Goal: Transaction & Acquisition: Purchase product/service

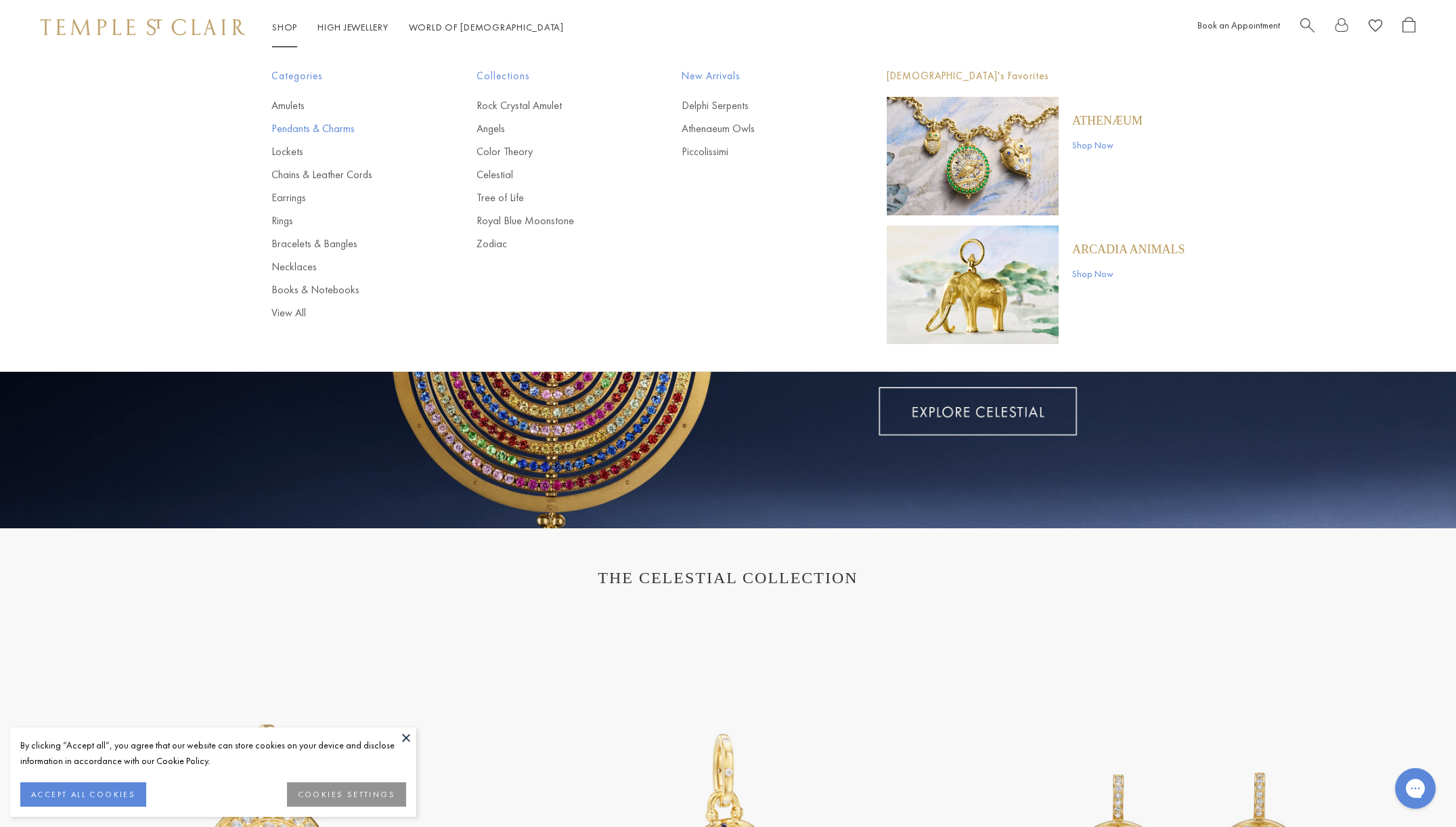
click at [317, 133] on link "Pendants & Charms" at bounding box center [346, 129] width 151 height 15
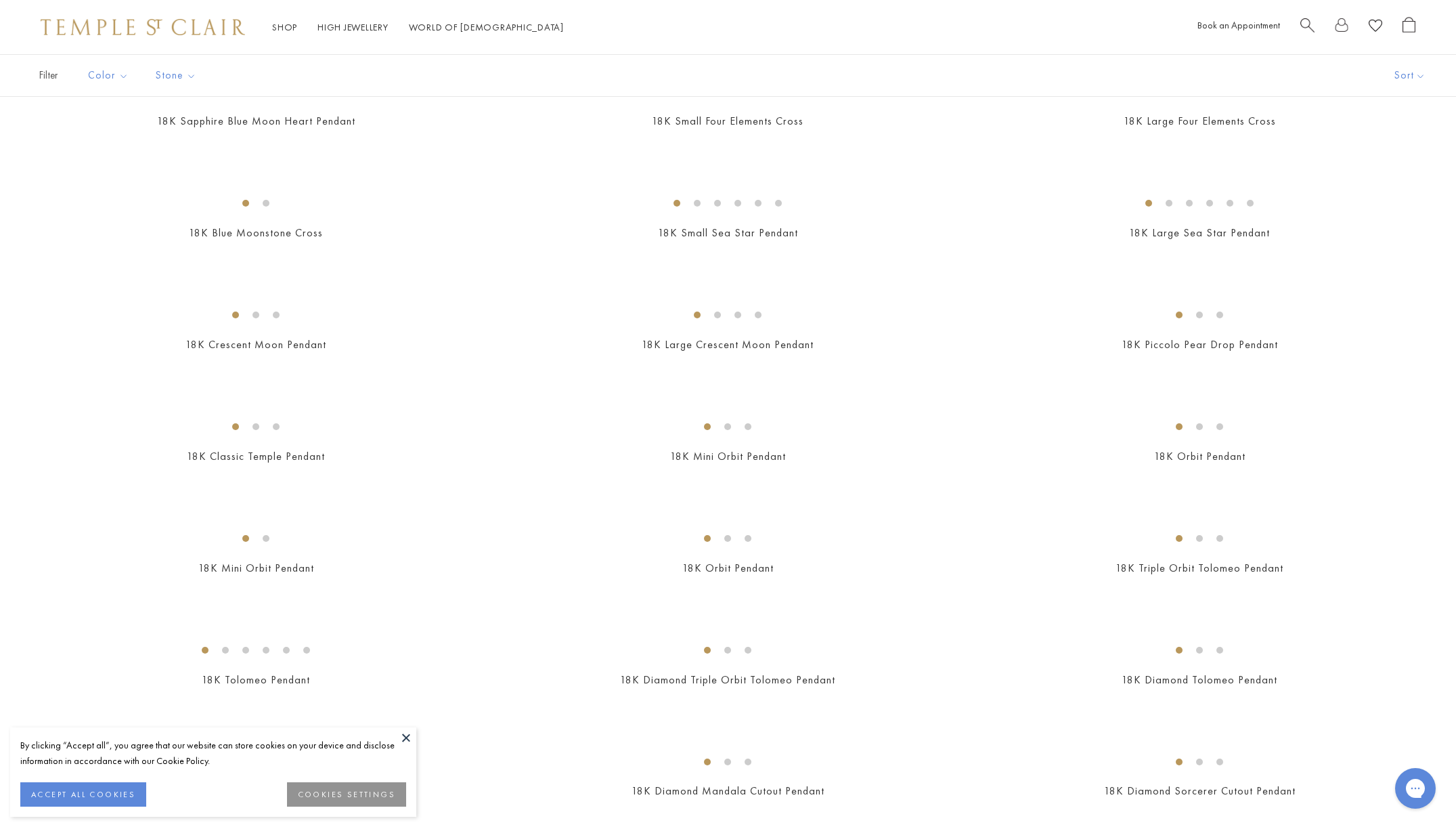
scroll to position [1639, 0]
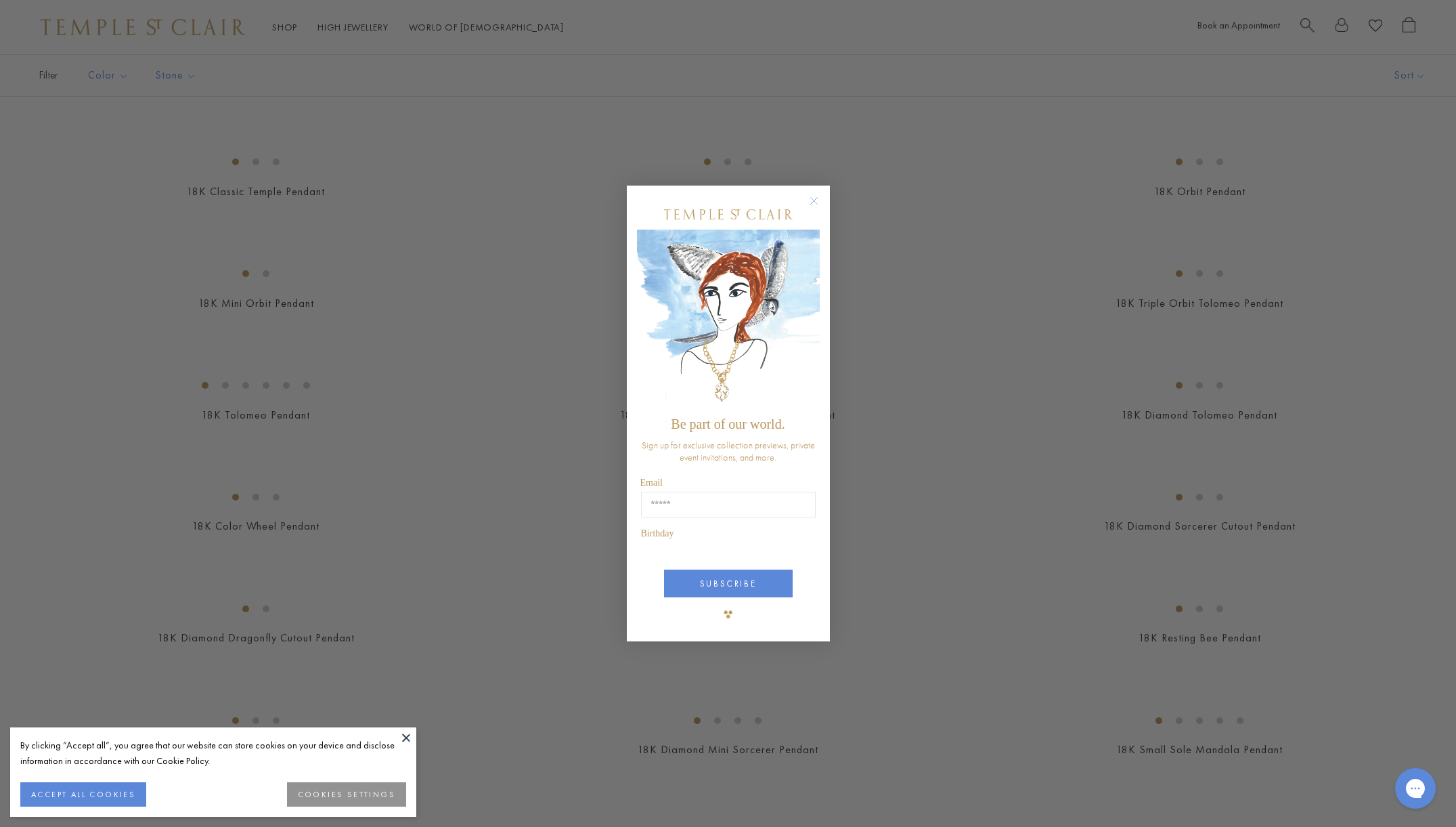
click at [820, 335] on img "POPUP Form" at bounding box center [729, 319] width 183 height 181
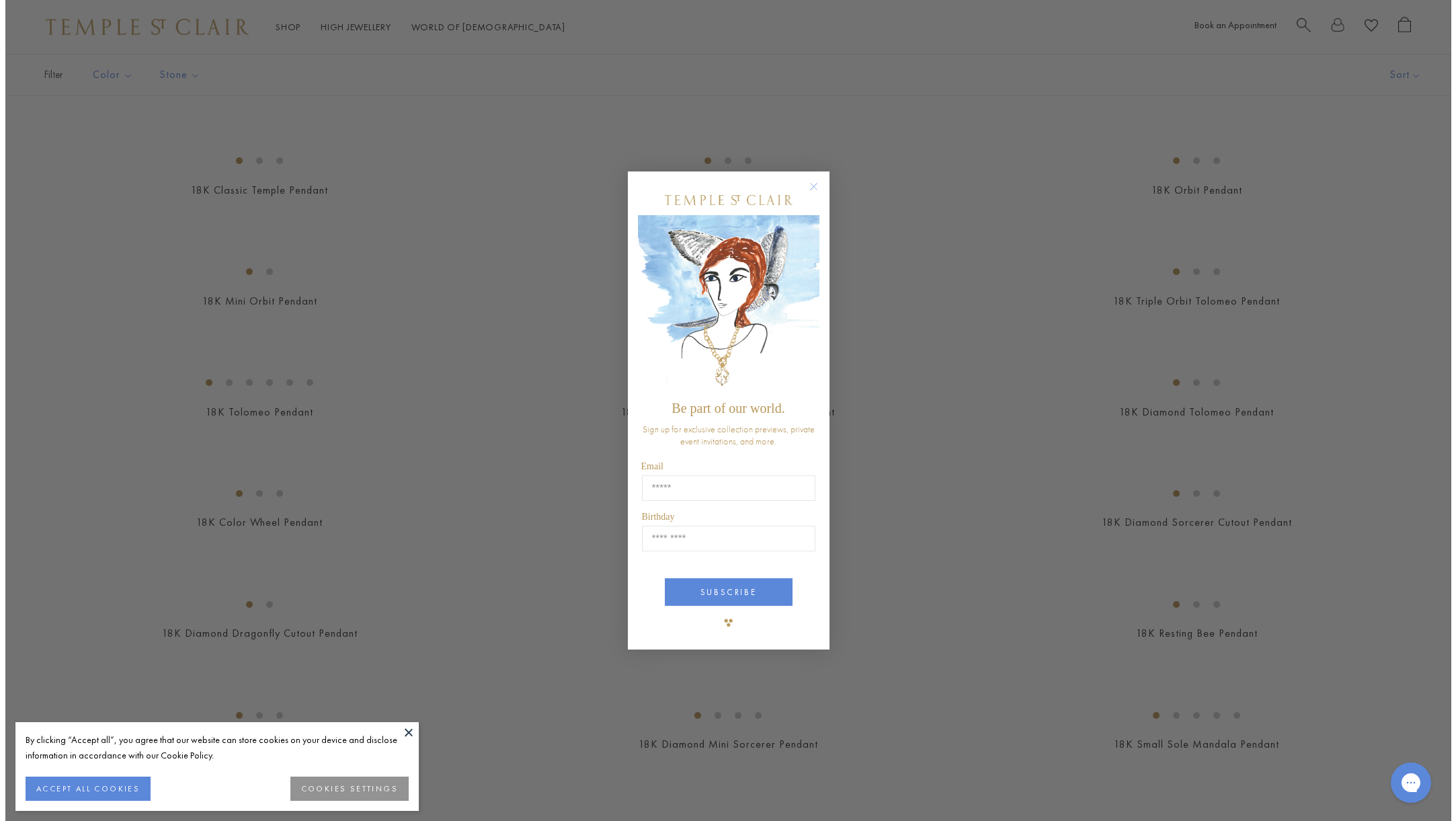
scroll to position [1634, 0]
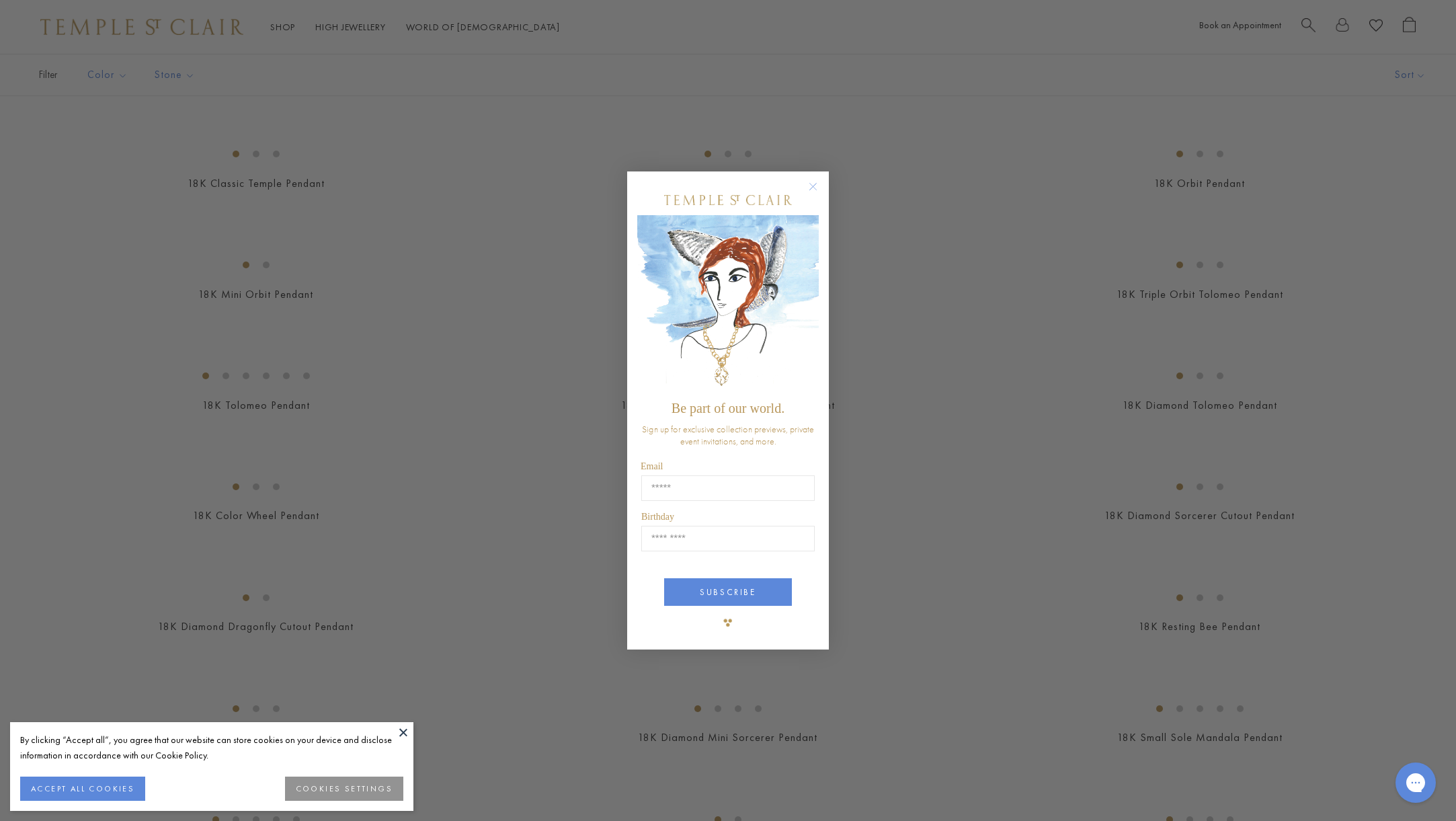
click at [811, 194] on circle "Close dialog" at bounding box center [814, 187] width 16 height 16
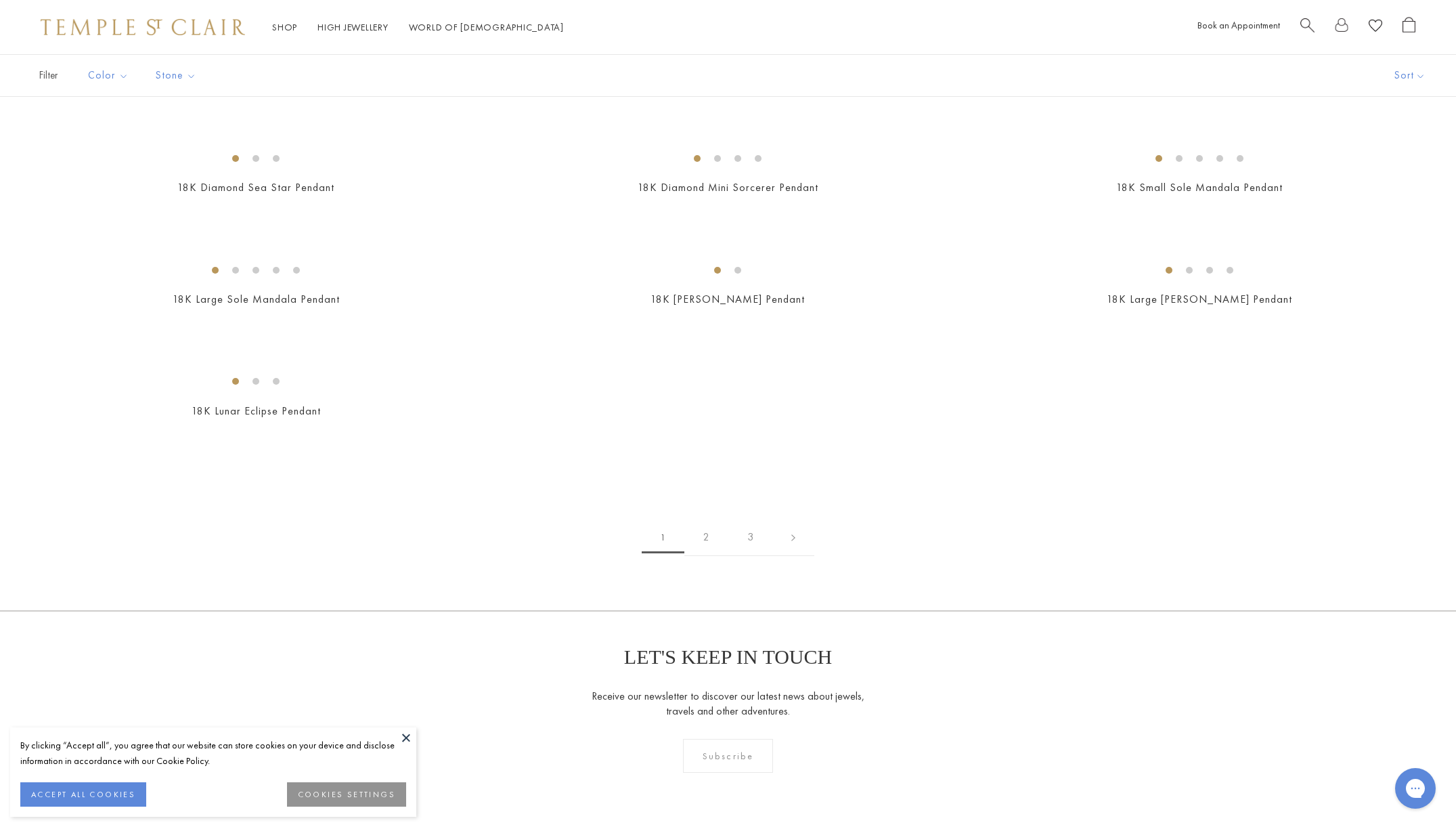
scroll to position [2204, 0]
click at [0, 0] on img at bounding box center [0, 0] width 0 height 0
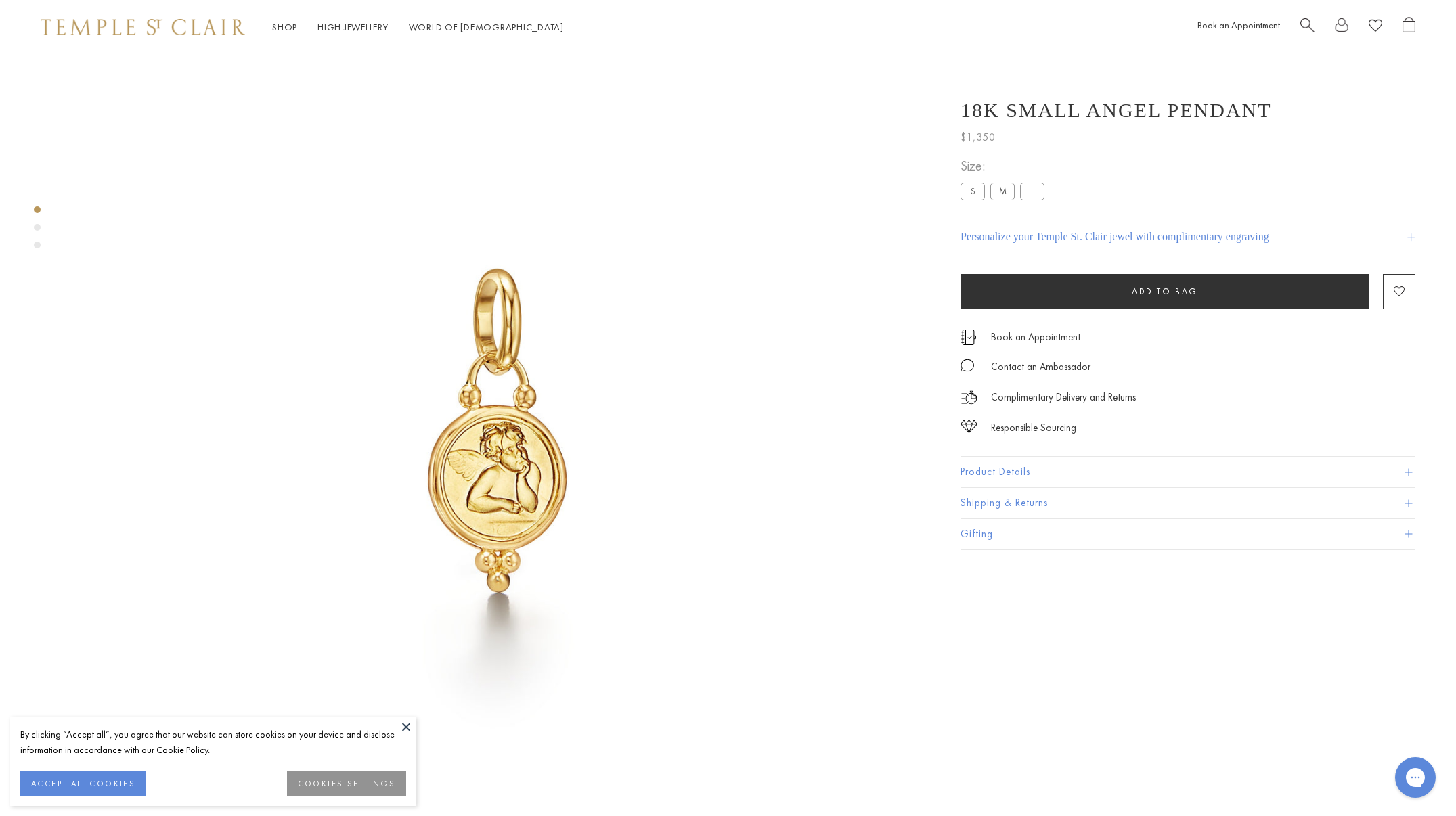
click at [406, 729] on button at bounding box center [406, 727] width 21 height 21
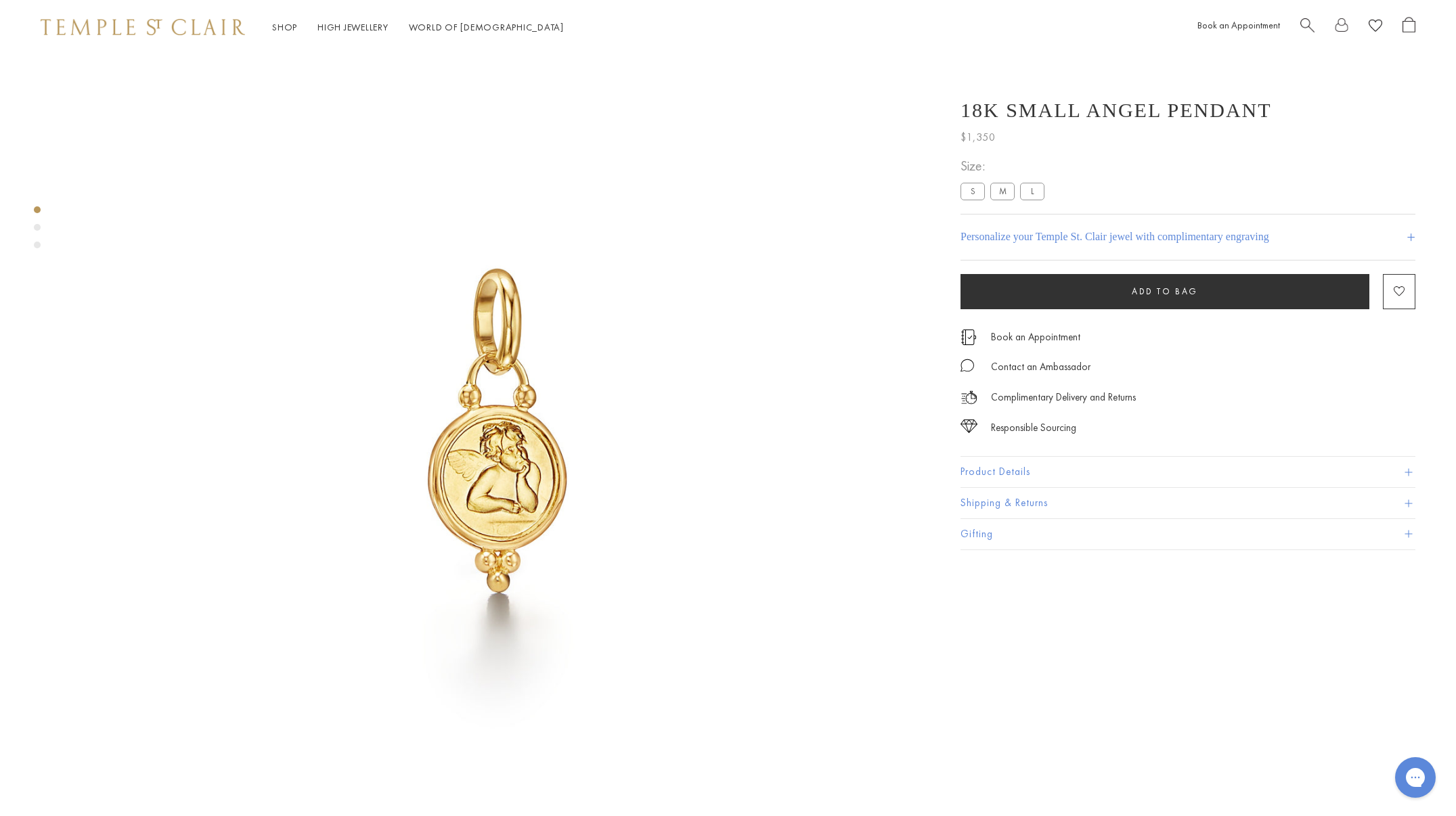
click at [1051, 467] on button "Product Details" at bounding box center [1188, 471] width 455 height 30
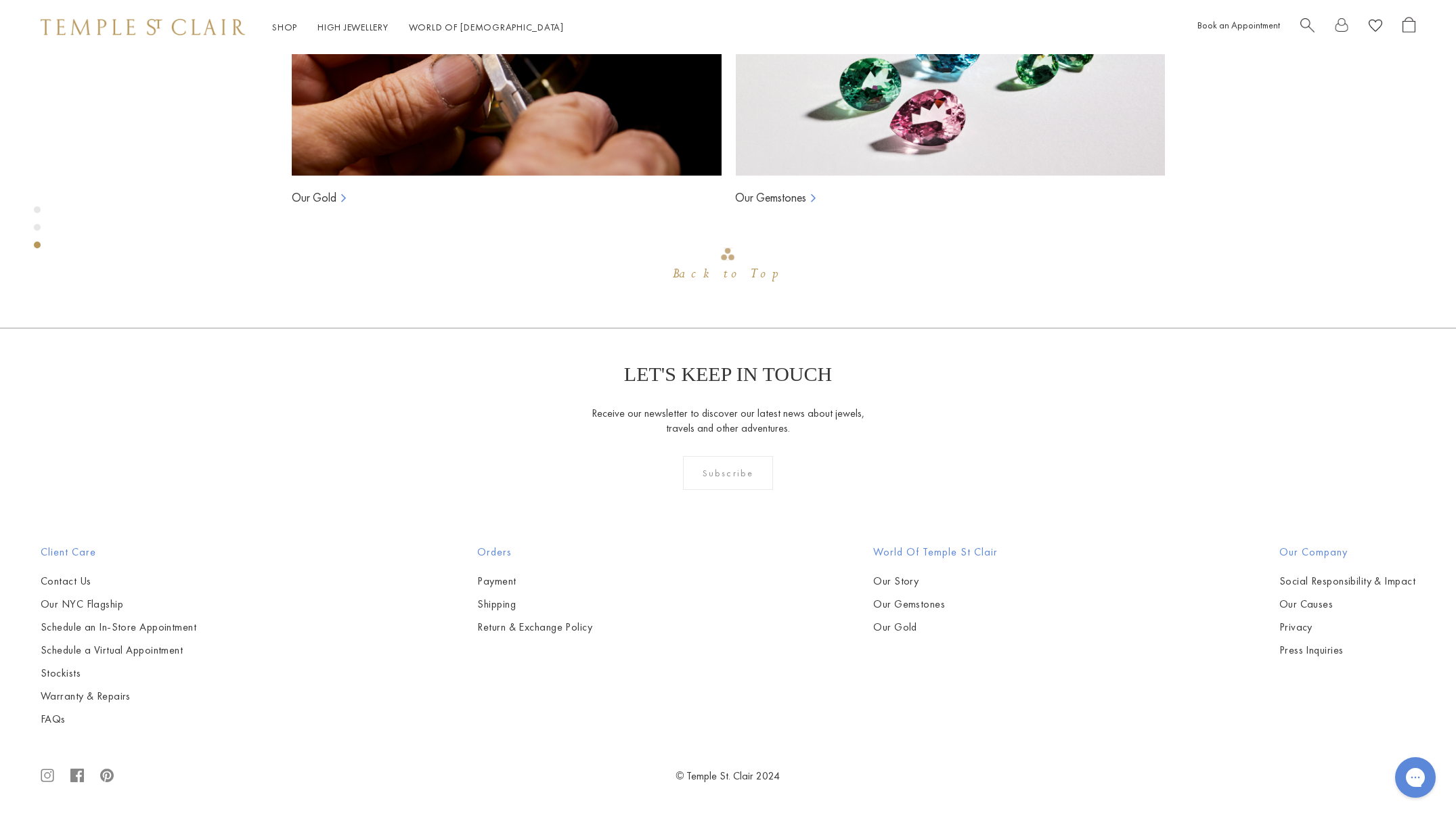
scroll to position [1589, 0]
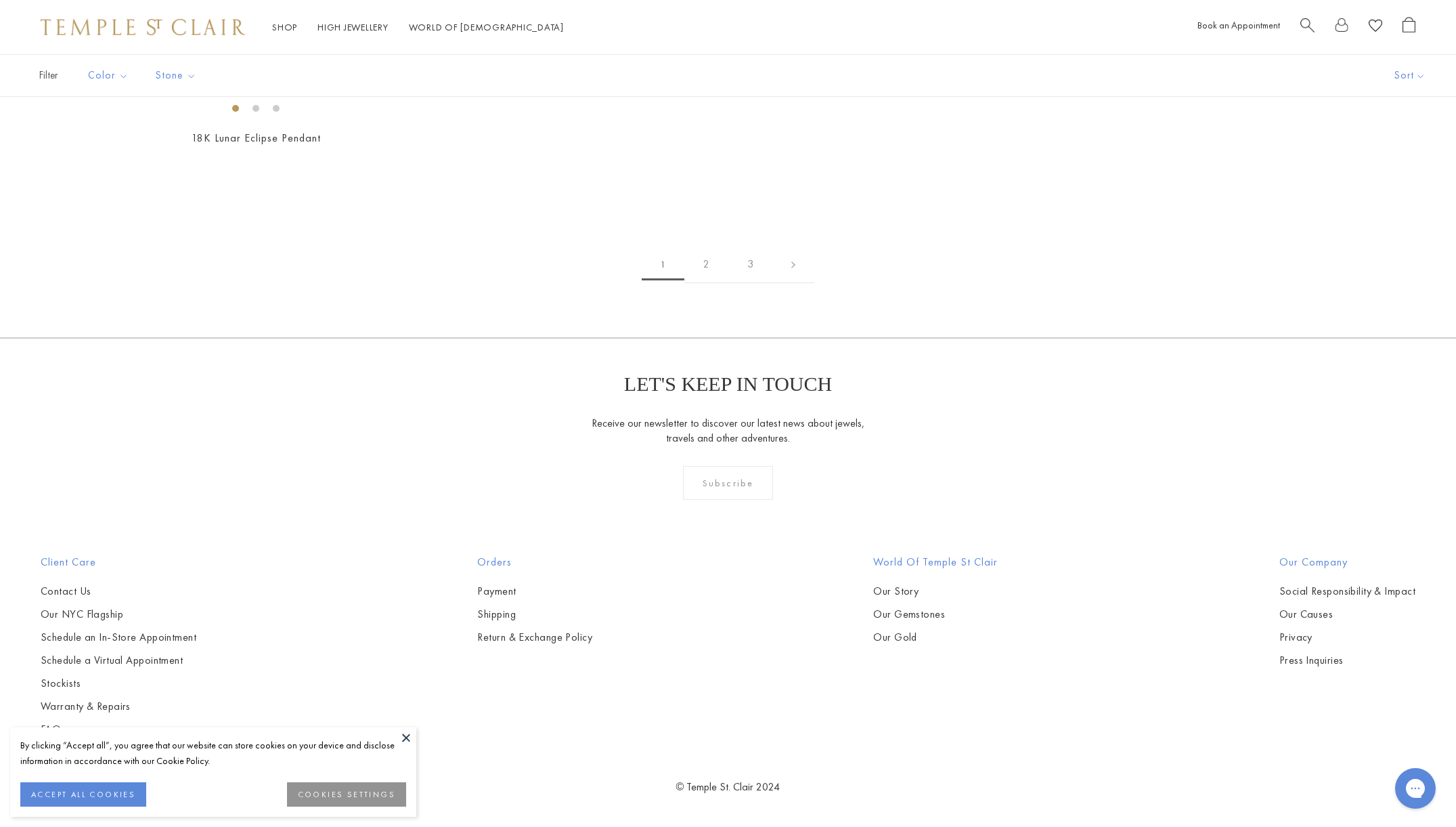
scroll to position [5867, 0]
click at [0, 0] on img at bounding box center [0, 0] width 0 height 0
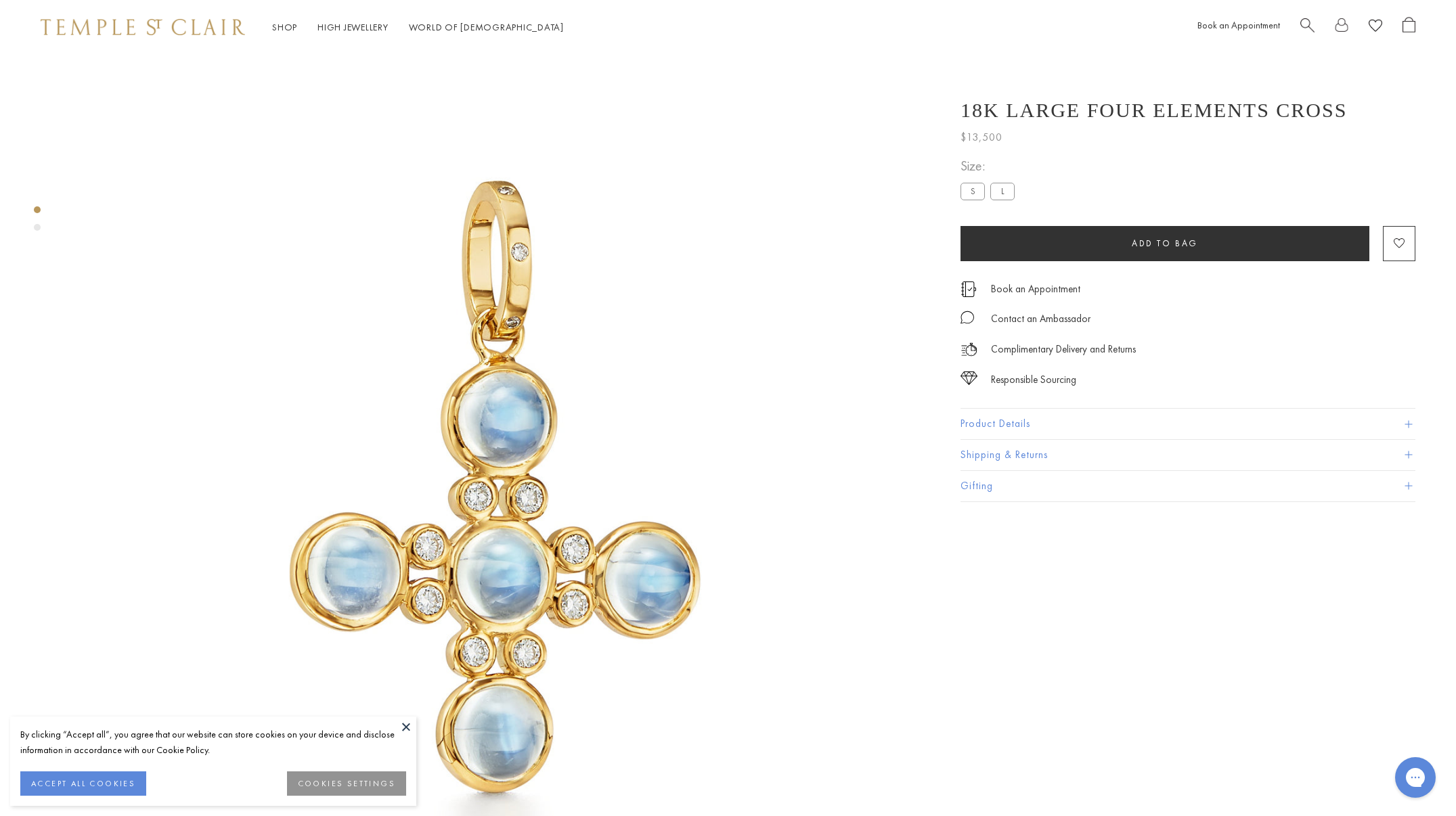
click at [479, 317] on img at bounding box center [498, 485] width 861 height 861
click at [40, 229] on div "Product gallery navigation" at bounding box center [37, 227] width 7 height 7
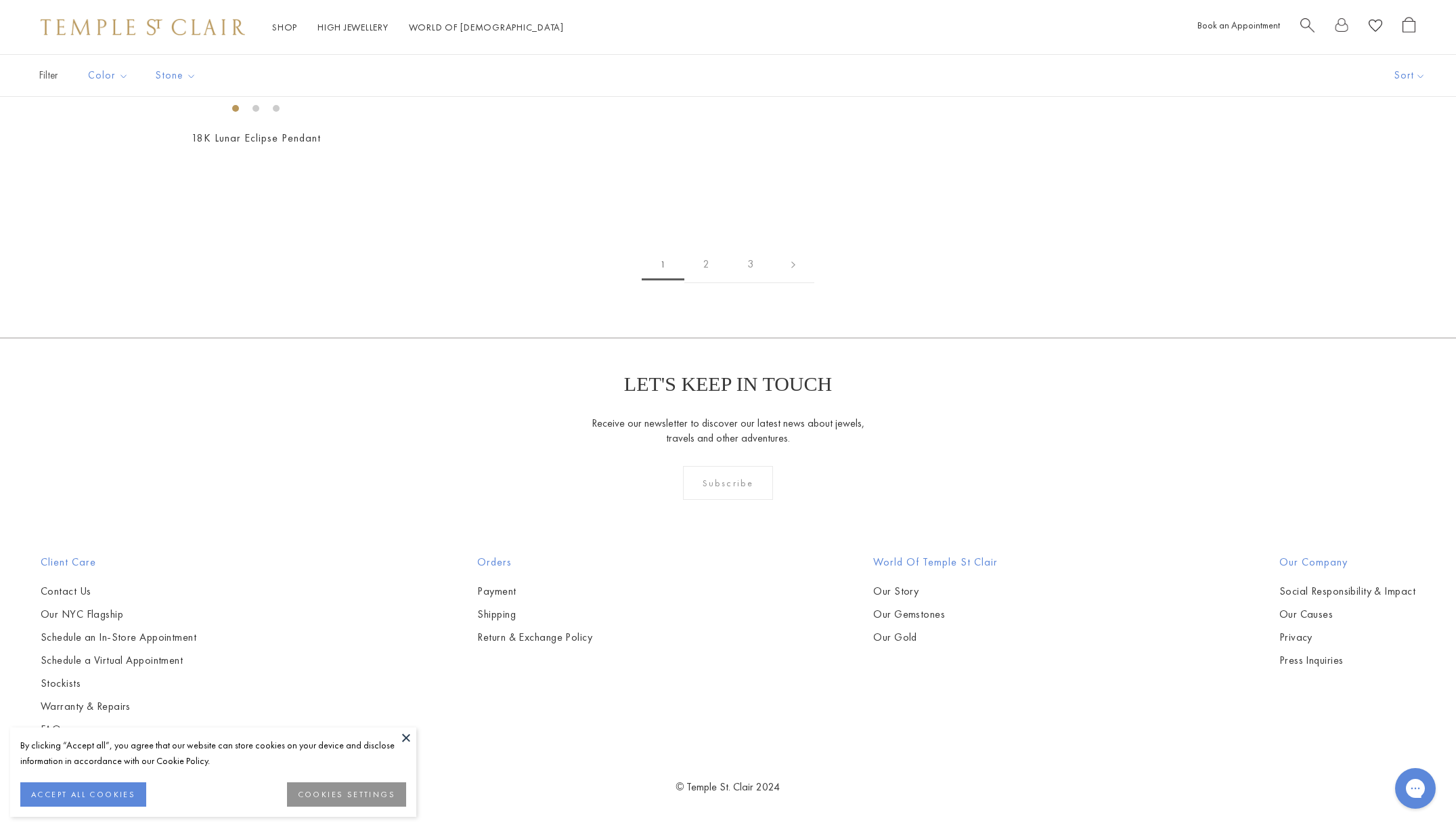
scroll to position [6139, 0]
click at [0, 0] on img at bounding box center [0, 0] width 0 height 0
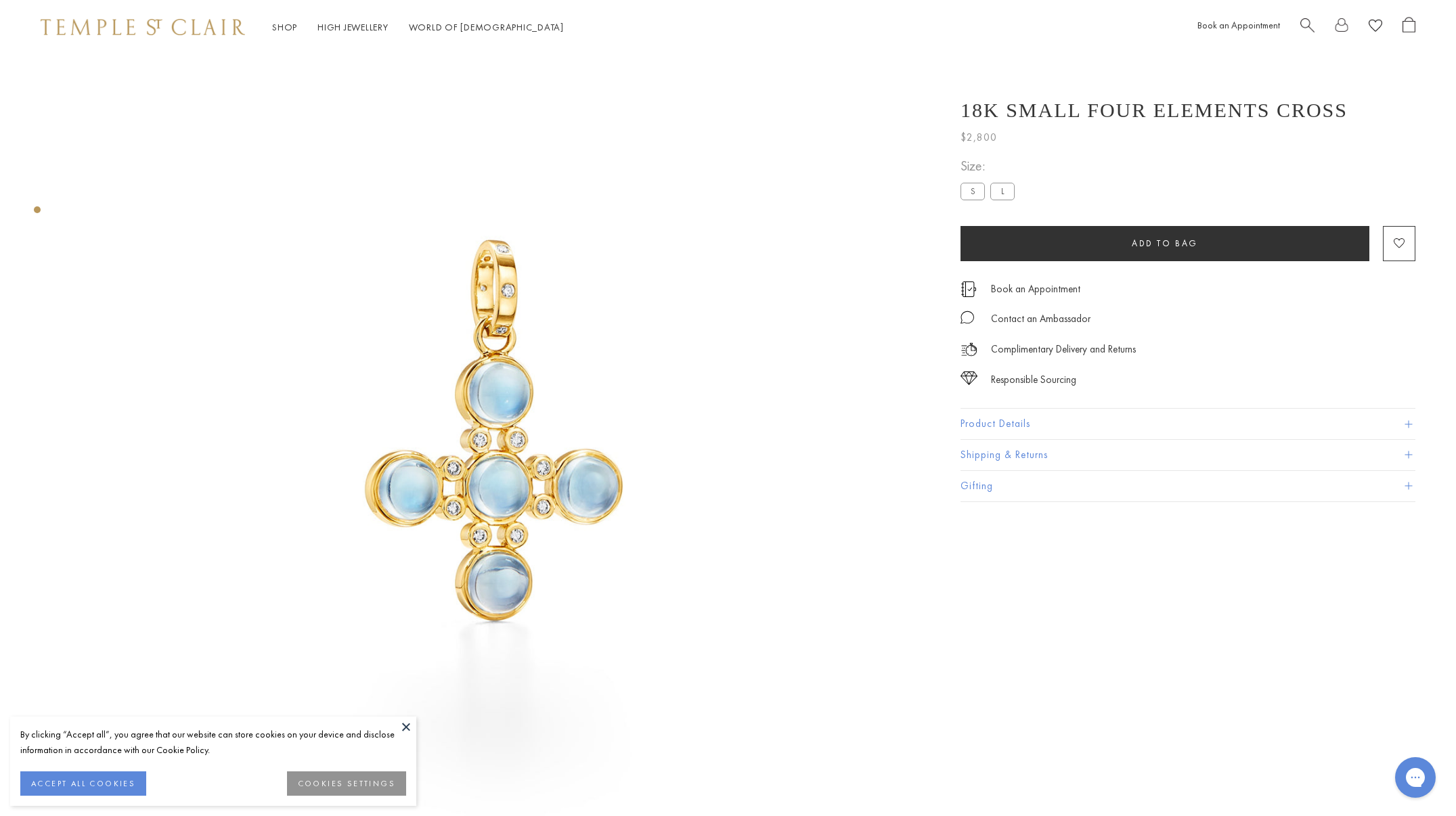
click at [1013, 422] on button "Product Details" at bounding box center [1188, 424] width 455 height 30
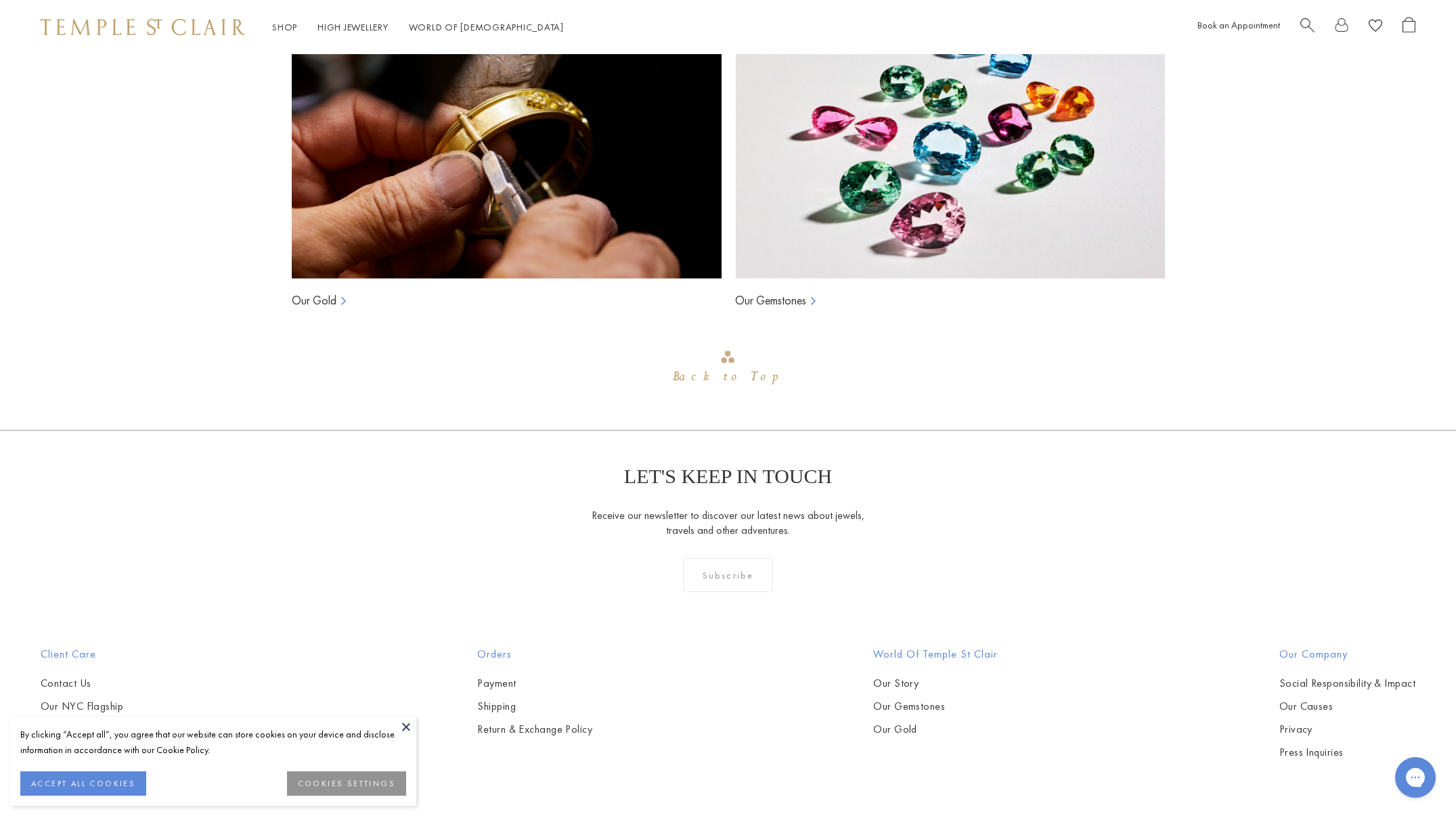
scroll to position [1724, 0]
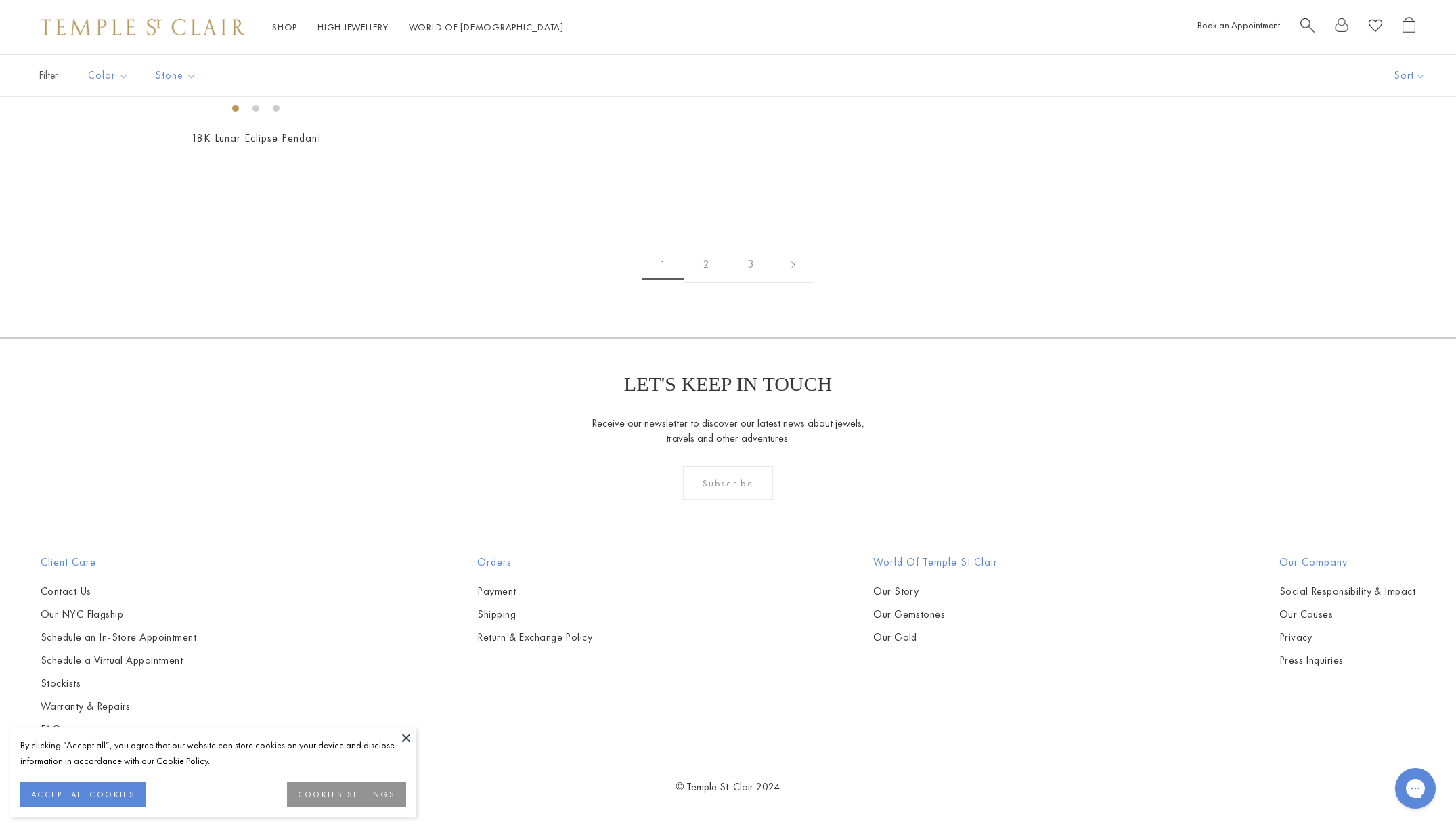
scroll to position [6421, 0]
click at [0, 0] on img at bounding box center [0, 0] width 0 height 0
click at [703, 283] on link "2" at bounding box center [706, 264] width 44 height 37
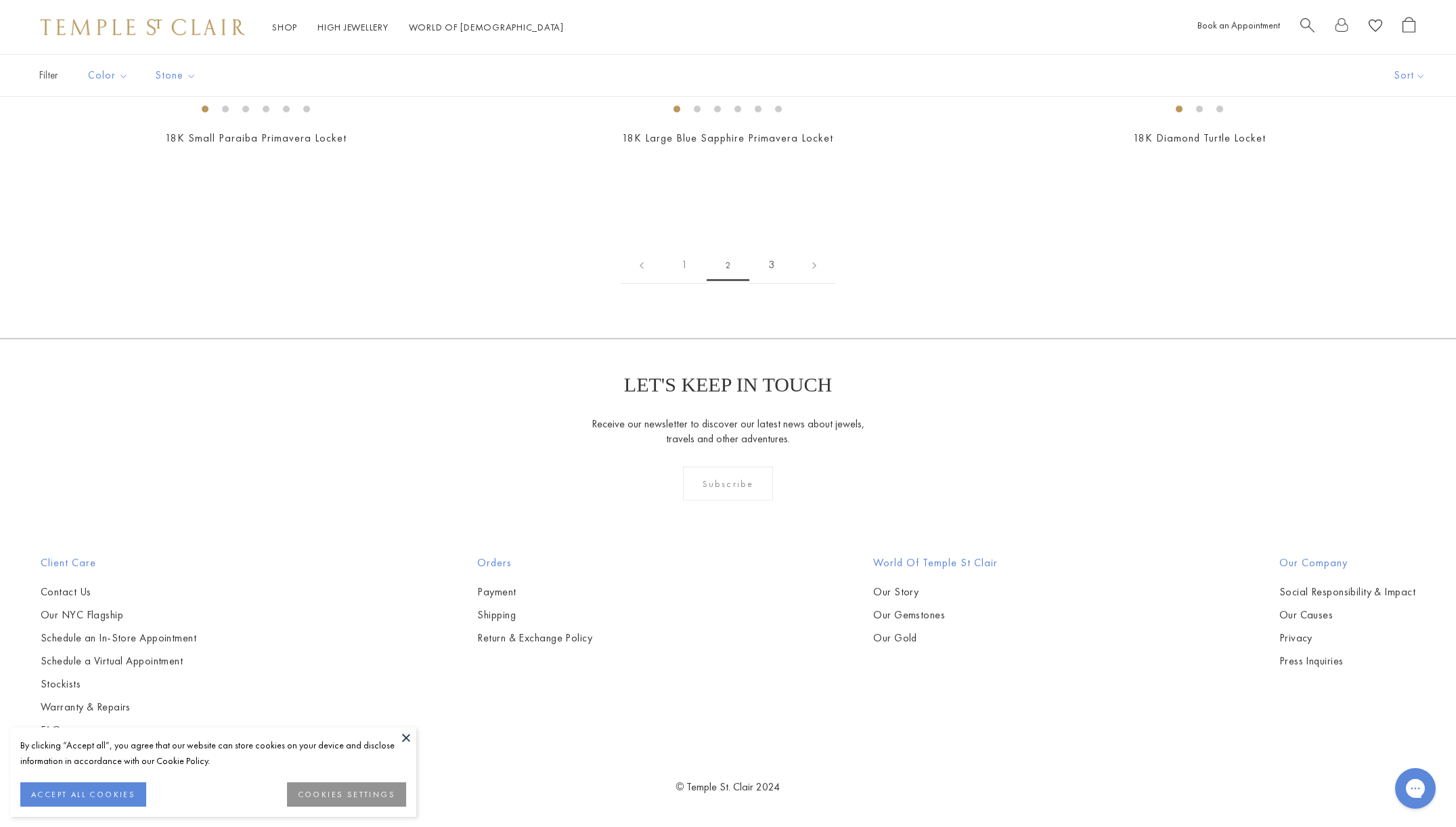
click at [771, 264] on link "3" at bounding box center [771, 265] width 44 height 37
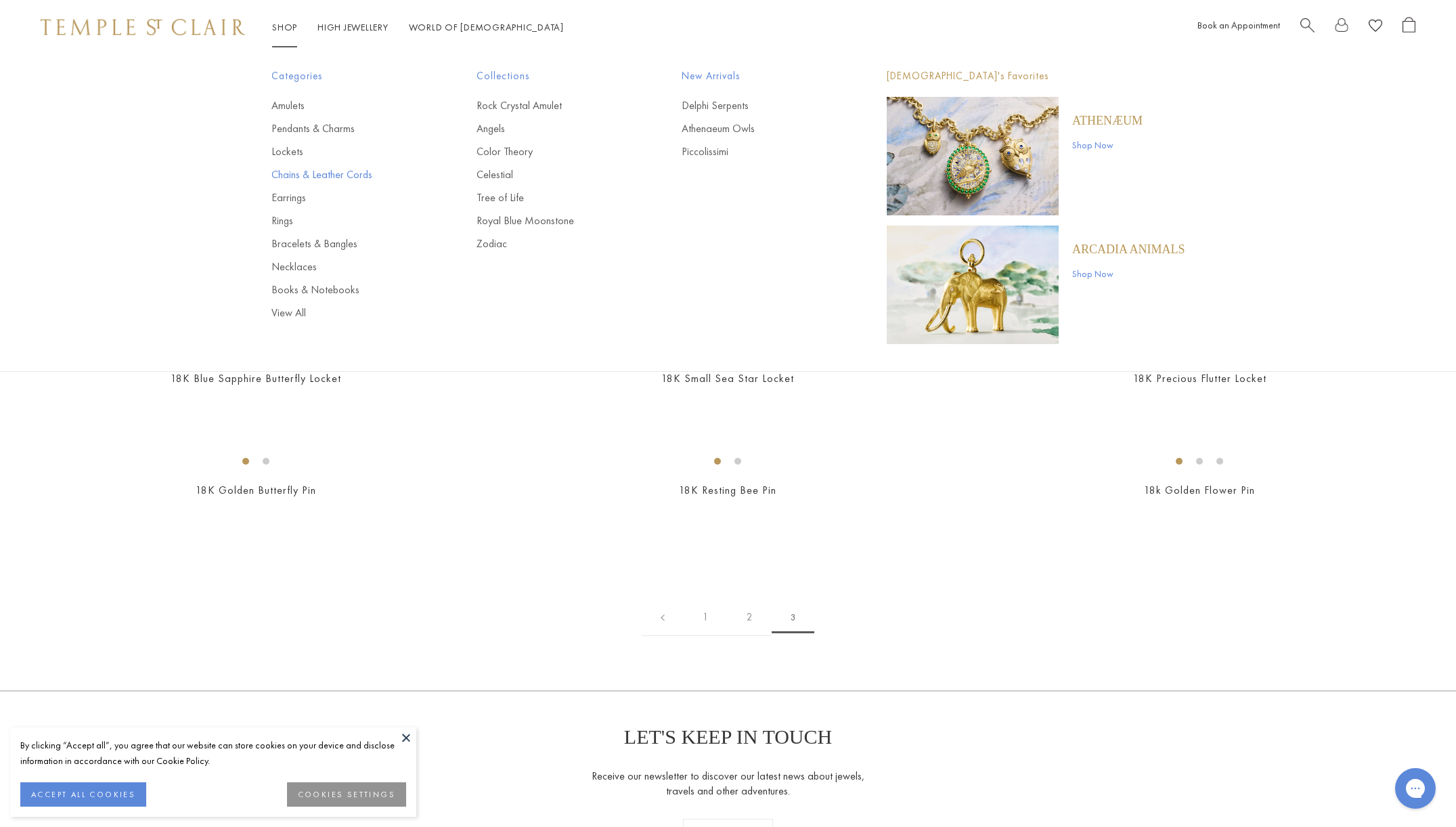
click at [289, 176] on link "Chains & Leather Cords" at bounding box center [346, 175] width 151 height 15
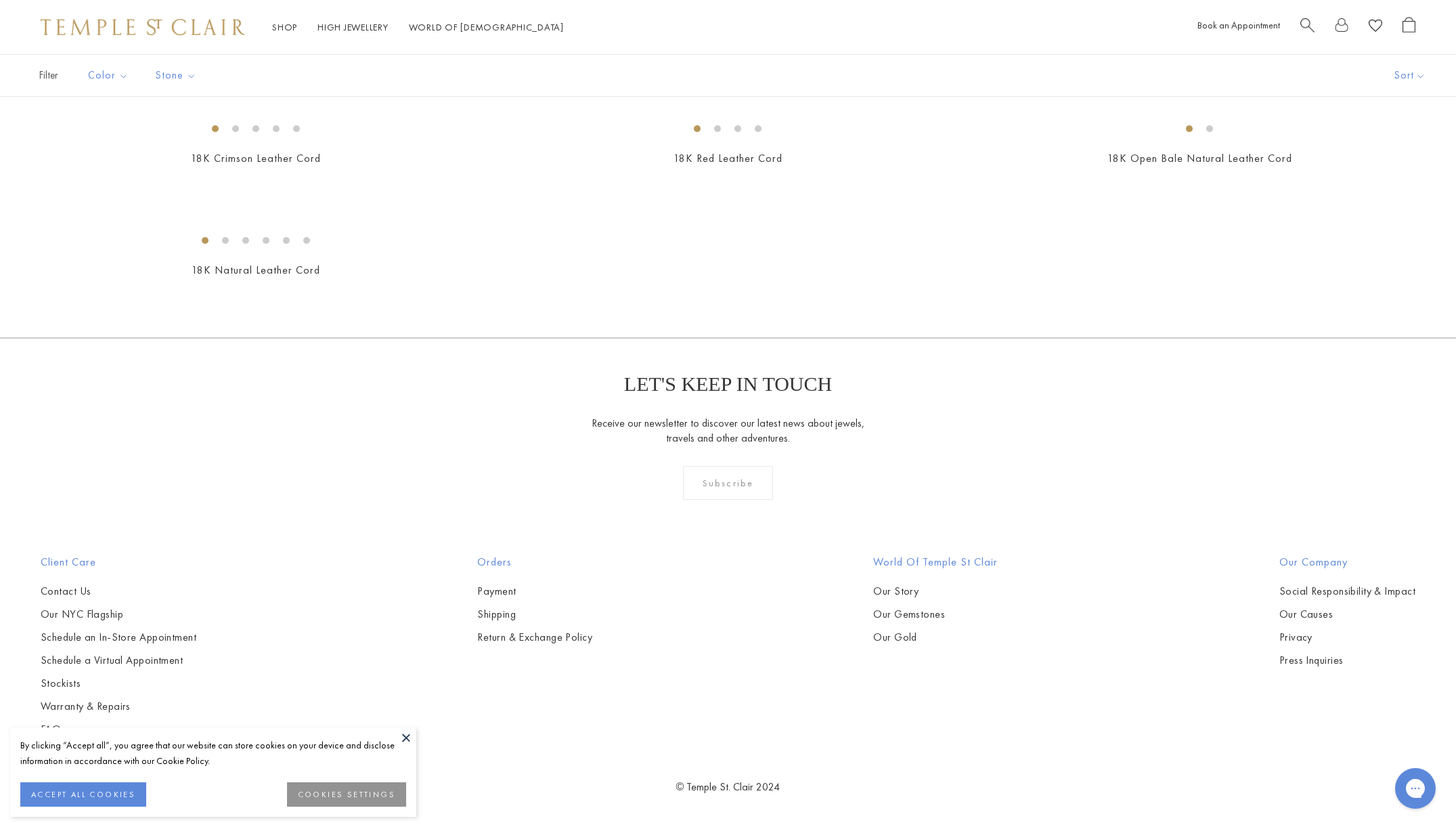
scroll to position [1157, 0]
click at [0, 0] on img at bounding box center [0, 0] width 0 height 0
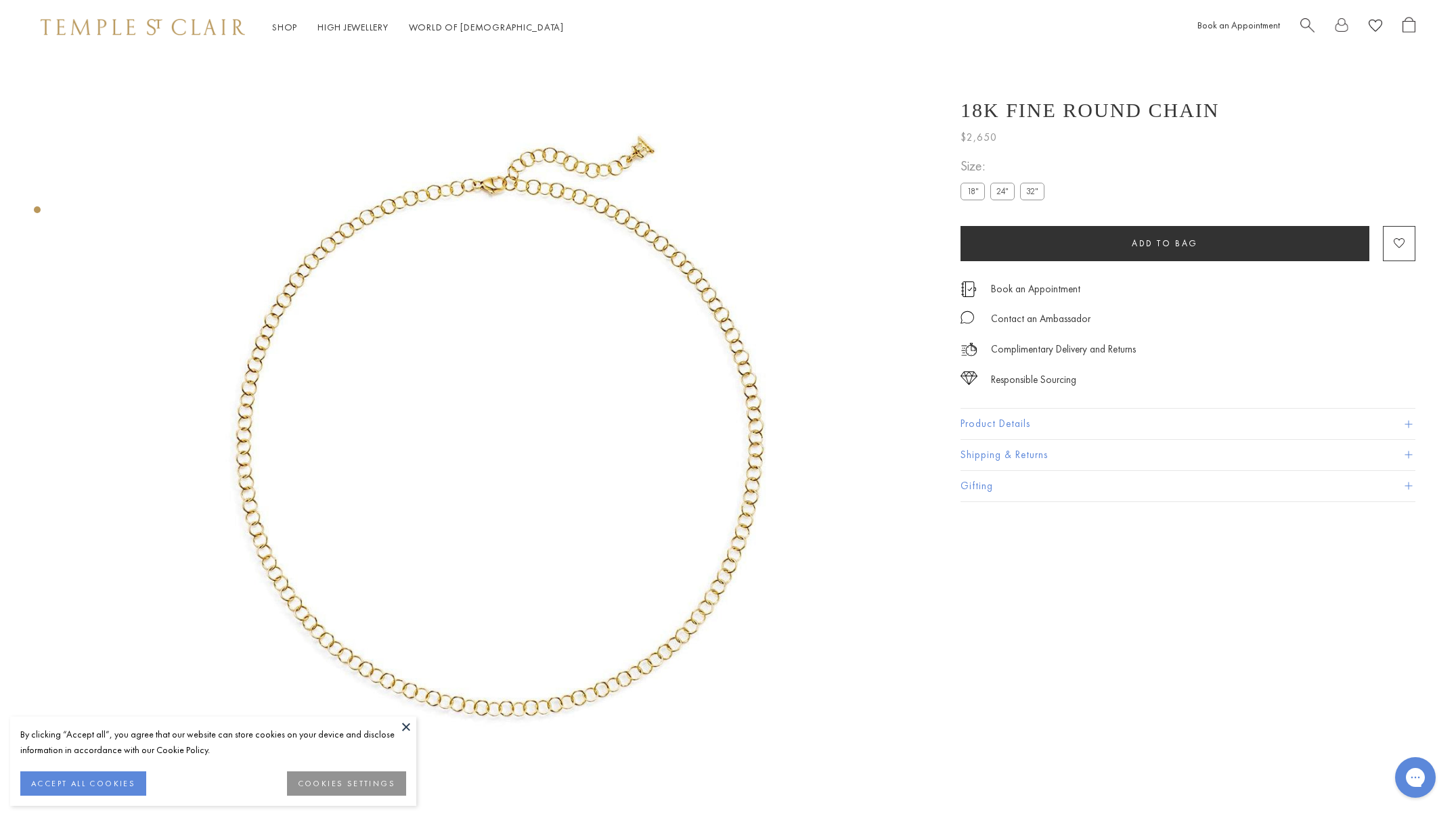
scroll to position [57, 0]
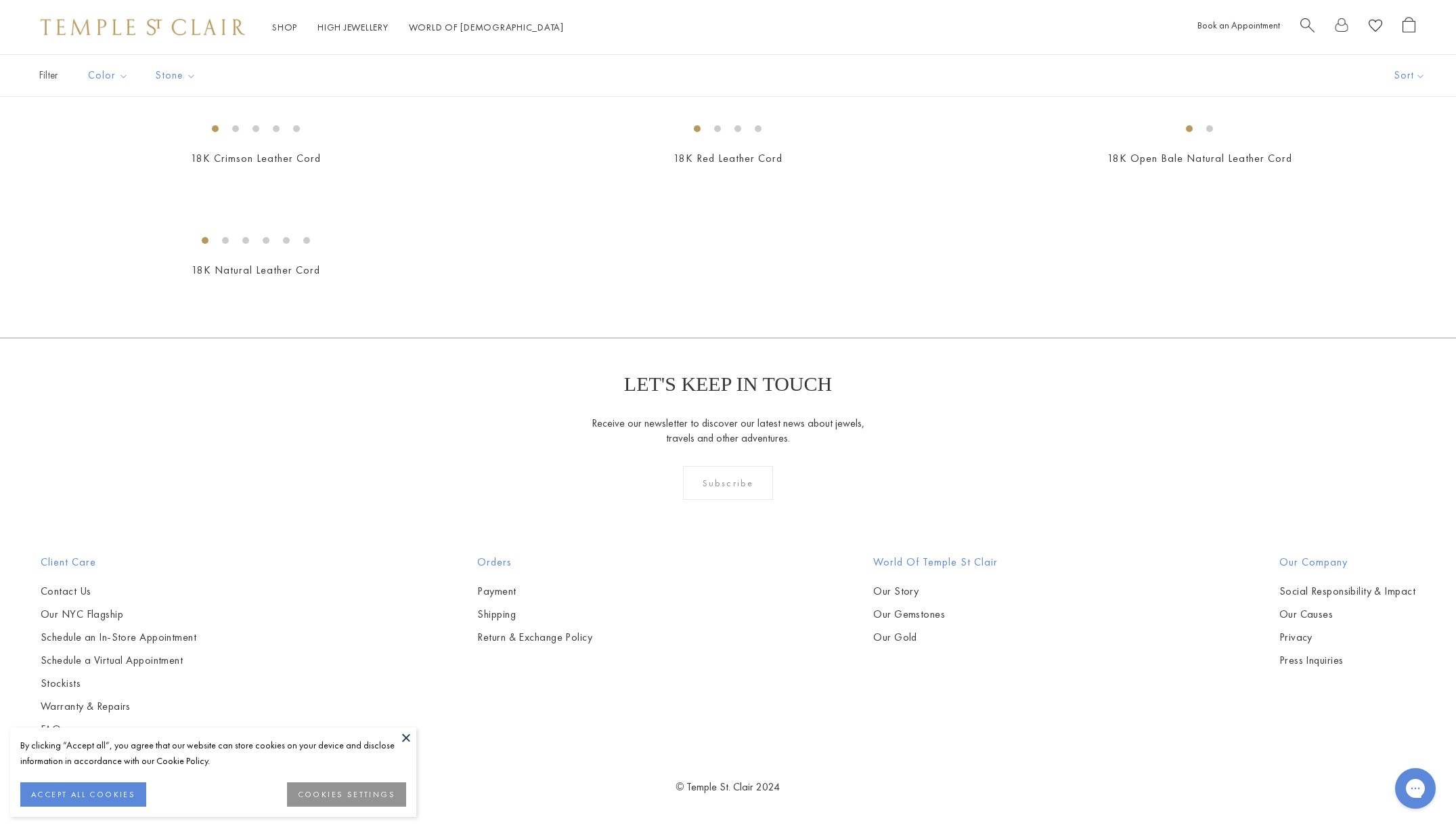
scroll to position [2083, 0]
